Goal: Task Accomplishment & Management: Manage account settings

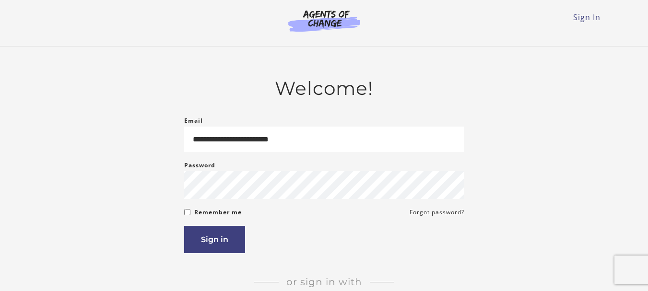
type input "**********"
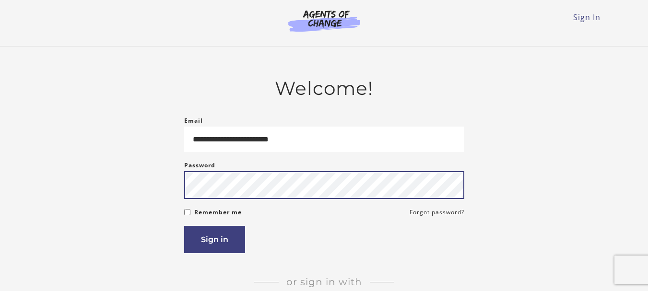
click at [184, 226] on button "Sign in" at bounding box center [214, 239] width 61 height 27
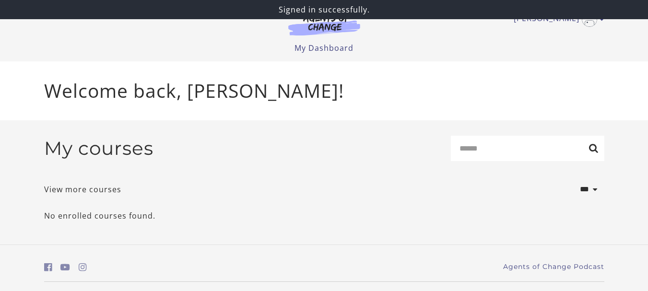
drag, startPoint x: 654, startPoint y: 78, endPoint x: 655, endPoint y: 15, distance: 63.4
click at [648, 15] on html "Skip to main content [PERSON_NAME] My Account Support Sign Out Toggle menu Menu…" at bounding box center [324, 145] width 648 height 291
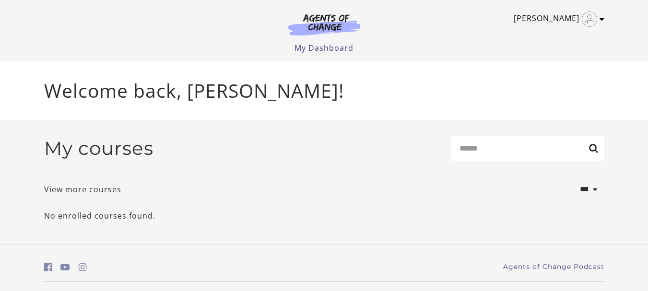
click at [584, 16] on img "Toggle menu" at bounding box center [589, 19] width 15 height 15
drag, startPoint x: 652, startPoint y: 22, endPoint x: 653, endPoint y: 90, distance: 68.6
click at [648, 90] on html "Skip to main content [PERSON_NAME] My Account Support Sign Out Toggle menu Menu…" at bounding box center [324, 145] width 648 height 291
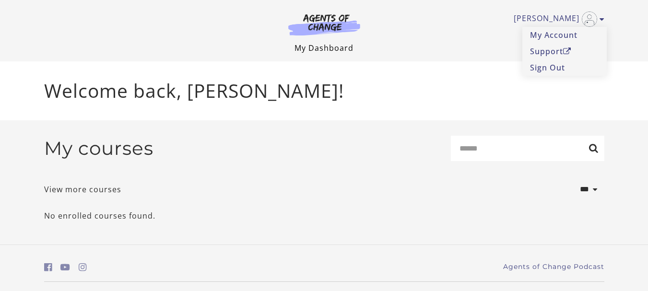
click at [329, 47] on link "My Dashboard" at bounding box center [324, 48] width 59 height 11
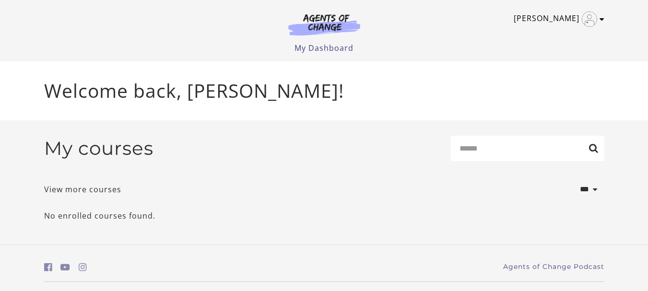
click at [549, 26] on link "[PERSON_NAME]" at bounding box center [557, 19] width 86 height 15
click at [548, 37] on link "My Account" at bounding box center [565, 35] width 84 height 16
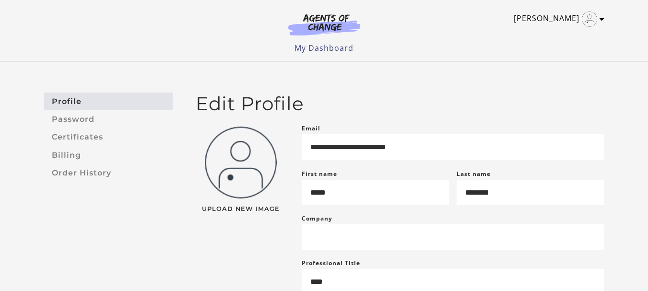
click at [574, 18] on link "Maria L" at bounding box center [557, 19] width 86 height 15
click at [549, 66] on link "Sign Out" at bounding box center [565, 68] width 84 height 16
